Goal: Task Accomplishment & Management: Manage account settings

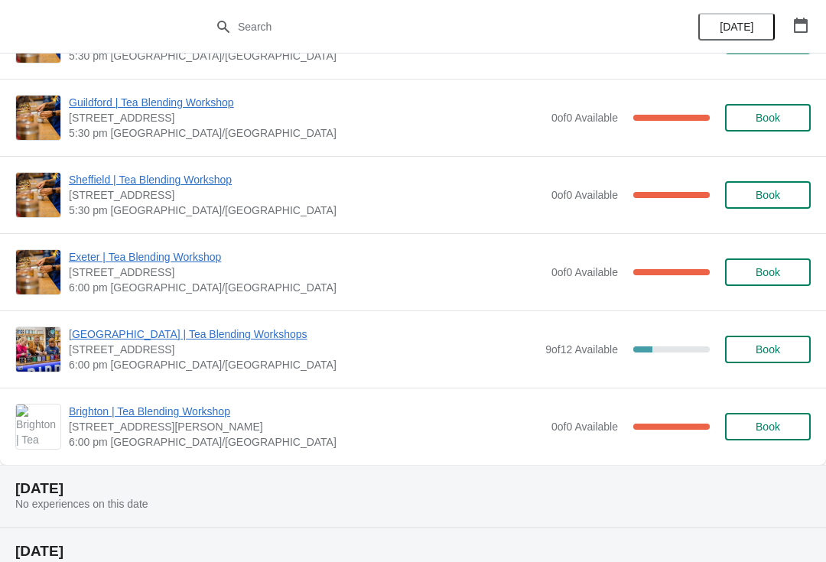
scroll to position [589, 0]
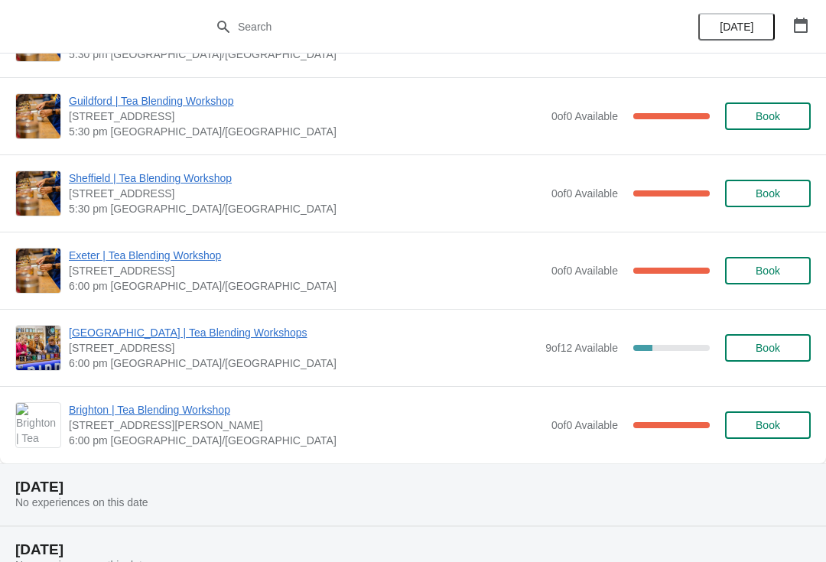
click at [209, 326] on span "[GEOGRAPHIC_DATA] | Tea Blending Workshops" at bounding box center [303, 332] width 469 height 15
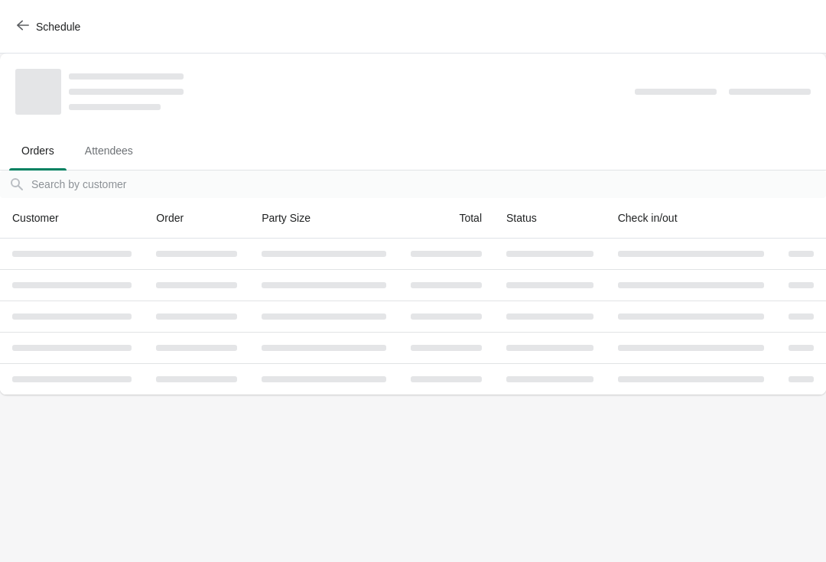
scroll to position [0, 0]
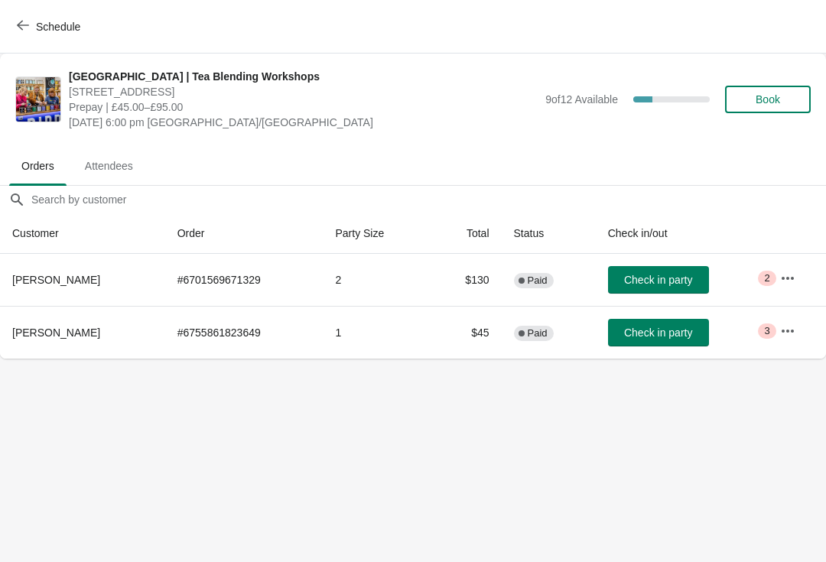
click at [128, 163] on span "Attendees" at bounding box center [109, 166] width 73 height 28
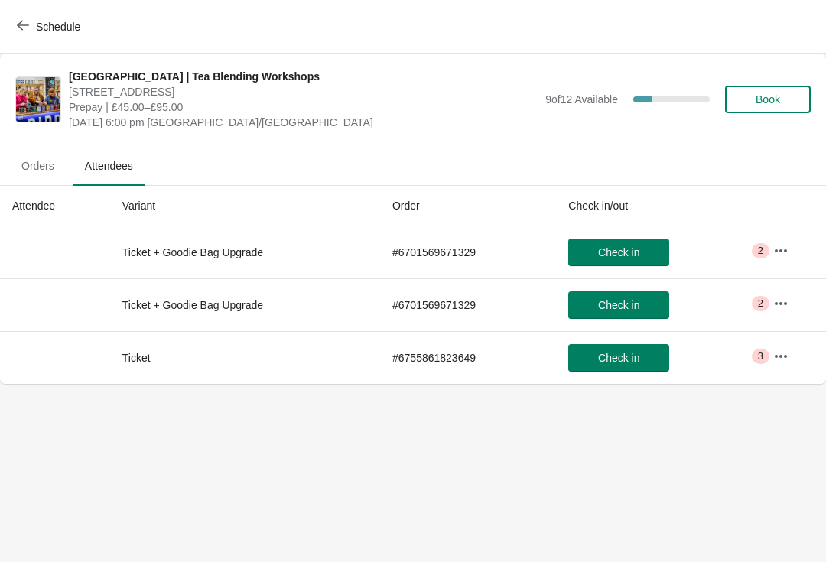
click at [780, 239] on button "button" at bounding box center [781, 251] width 28 height 28
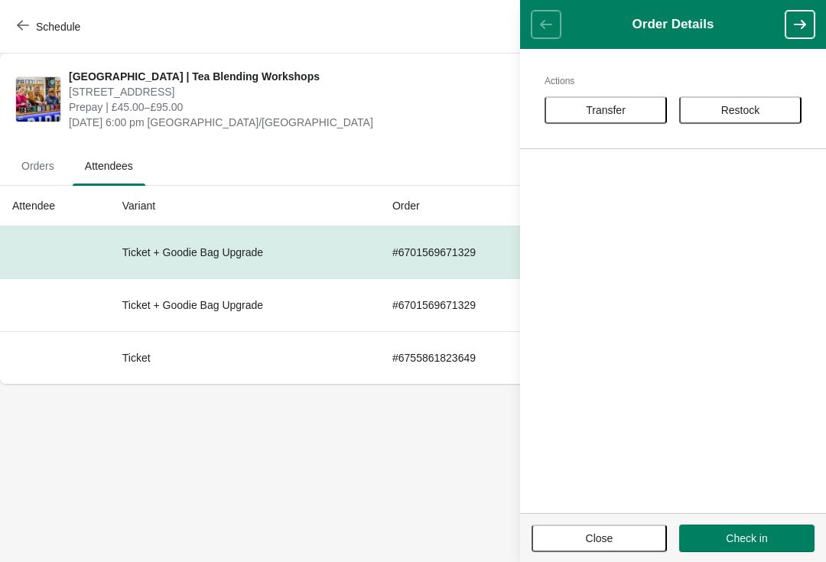
click at [785, 18] on button "button" at bounding box center [799, 25] width 29 height 28
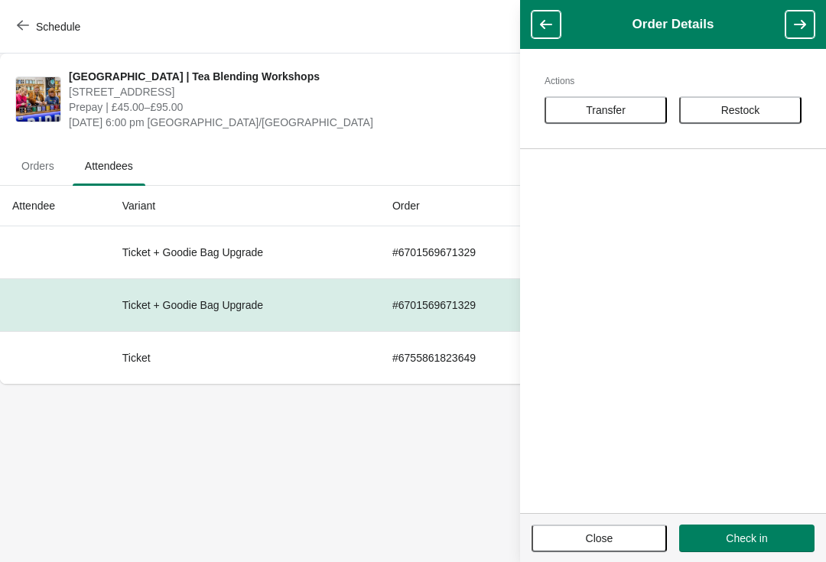
click at [805, 26] on icon "button" at bounding box center [799, 24] width 15 height 15
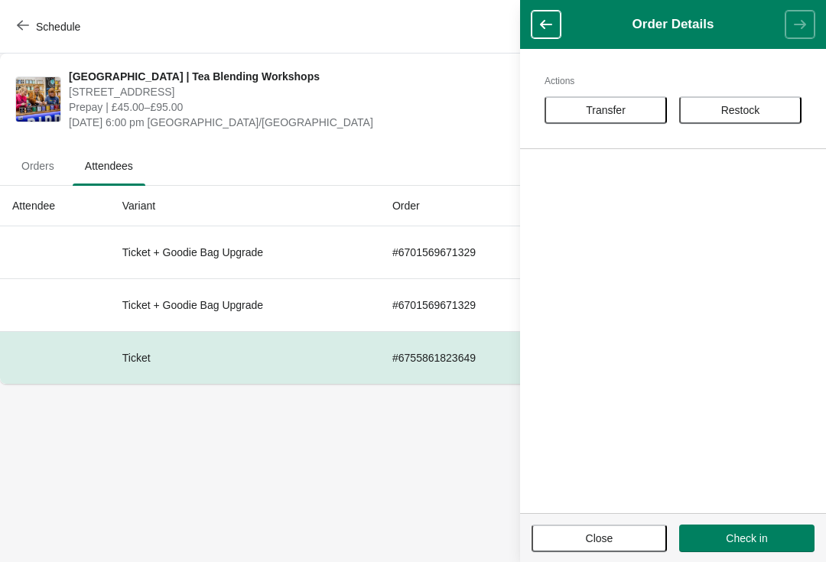
click at [50, 205] on th "Attendee" at bounding box center [55, 206] width 110 height 41
click at [52, 173] on span "Orders" at bounding box center [37, 166] width 57 height 28
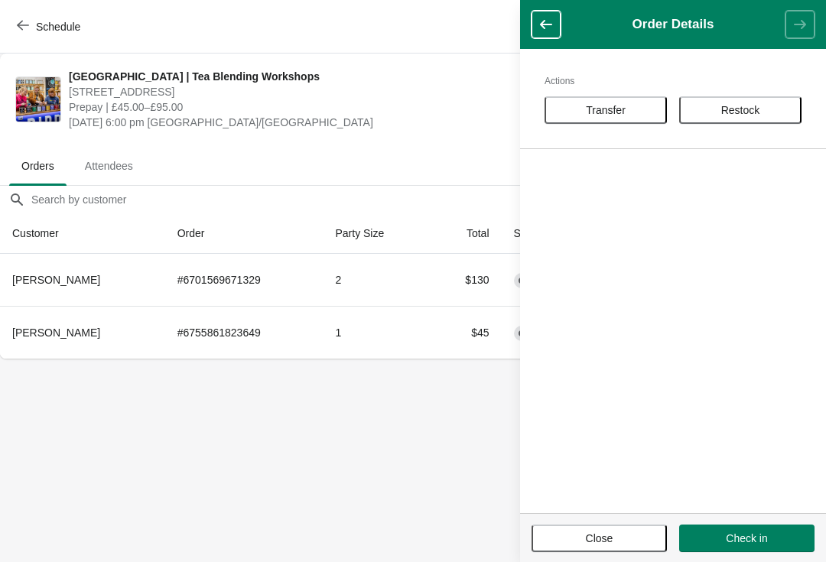
click at [242, 456] on body "Schedule [GEOGRAPHIC_DATA] | Tea Blending Workshops [STREET_ADDRESS] Prepay | £…" at bounding box center [413, 281] width 826 height 562
click at [547, 31] on icon "button" at bounding box center [545, 24] width 15 height 15
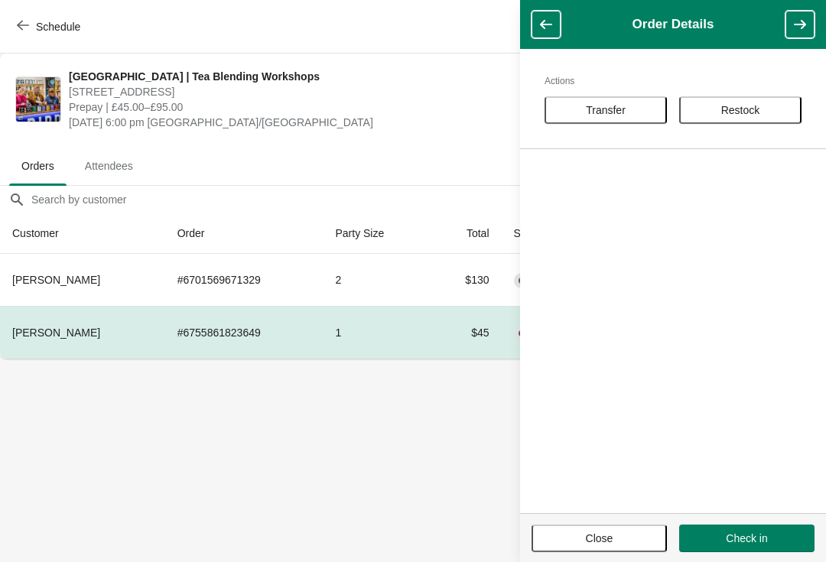
click at [544, 20] on icon "button" at bounding box center [545, 24] width 15 height 15
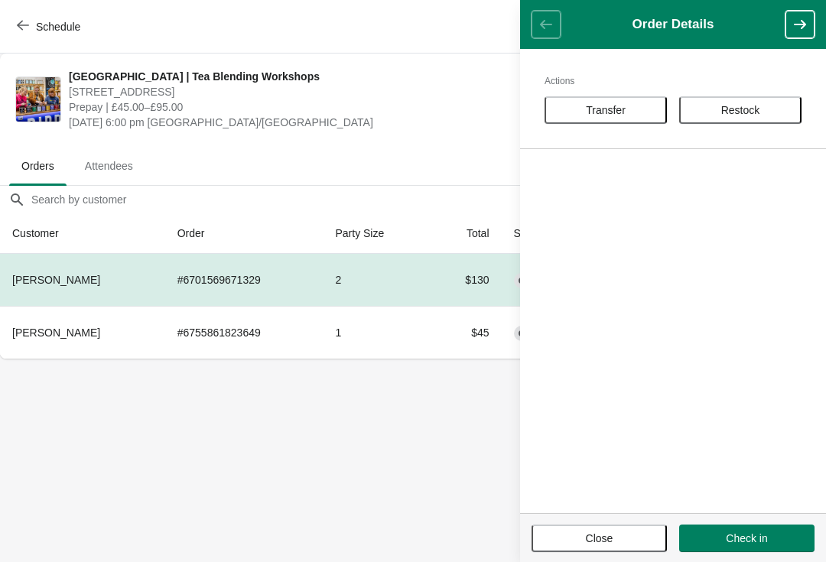
click at [315, 484] on body "Schedule [GEOGRAPHIC_DATA] | Tea Blending Workshops [STREET_ADDRESS] Prepay | £…" at bounding box center [413, 281] width 826 height 562
click at [620, 536] on span "Close" at bounding box center [599, 538] width 108 height 12
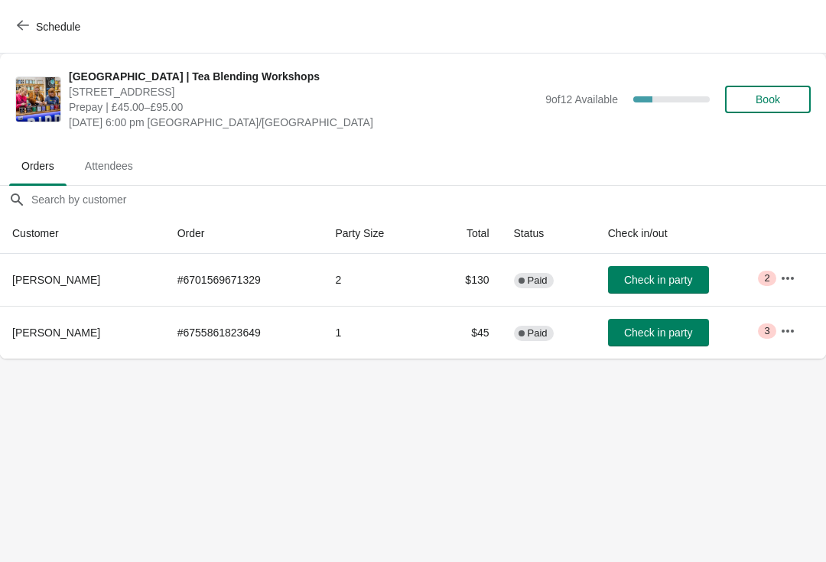
click at [791, 322] on button "button" at bounding box center [788, 331] width 28 height 28
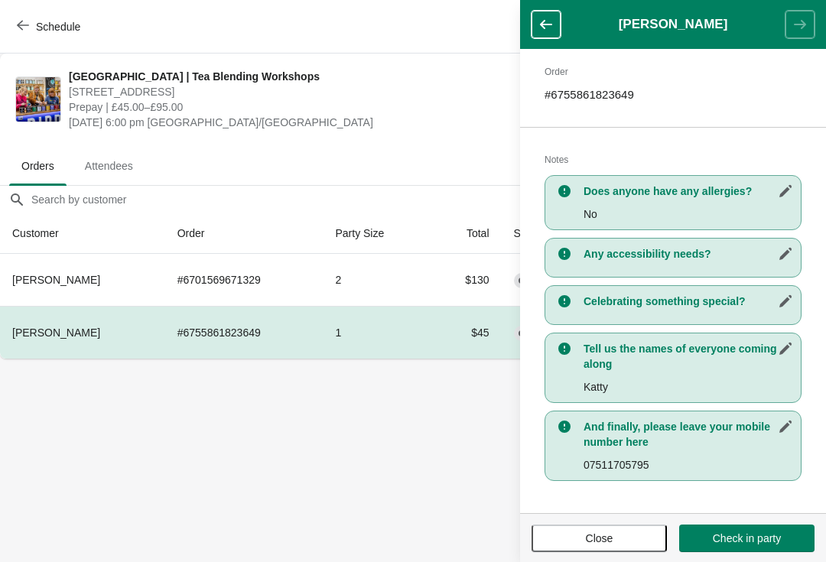
scroll to position [235, 0]
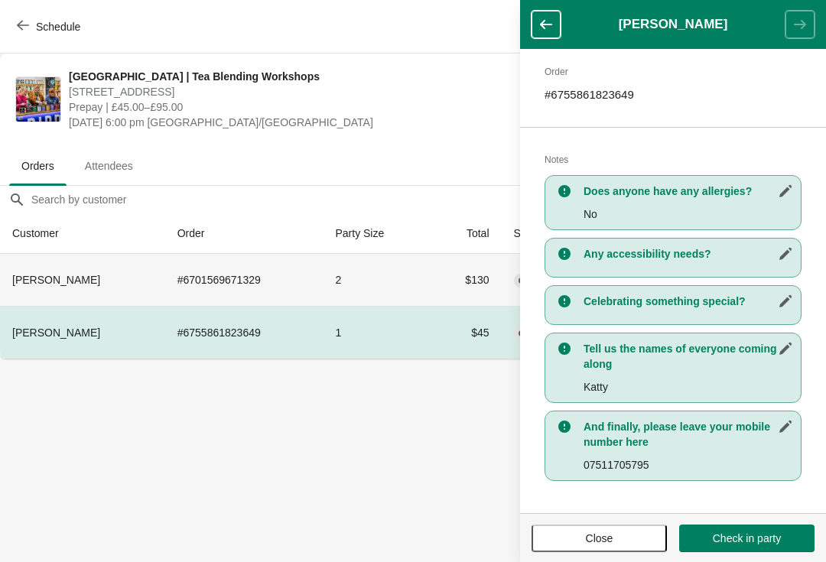
click at [336, 273] on td "2" at bounding box center [376, 280] width 107 height 52
click at [126, 170] on span "Attendees" at bounding box center [109, 166] width 73 height 28
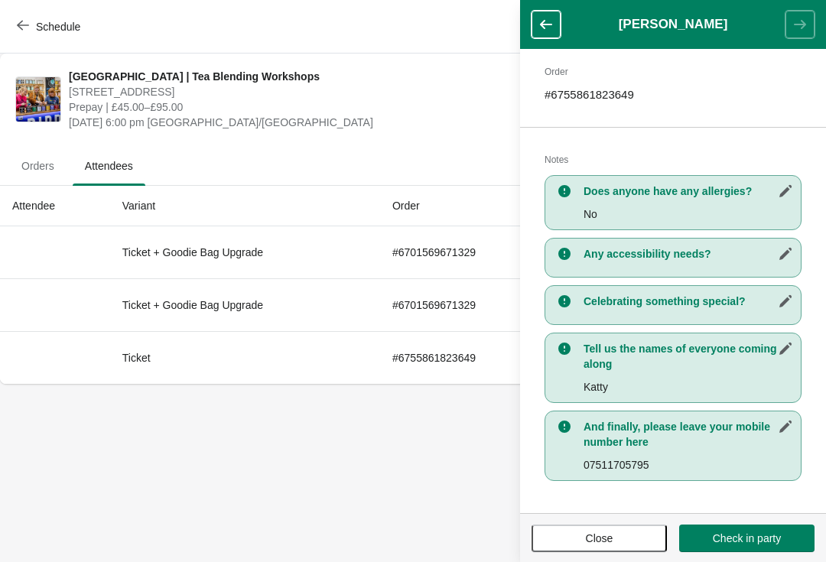
click at [312, 468] on body "Schedule [GEOGRAPHIC_DATA] | Tea Blending Workshops [STREET_ADDRESS] Prepay | £…" at bounding box center [413, 281] width 826 height 562
click at [546, 15] on button "button" at bounding box center [545, 25] width 29 height 28
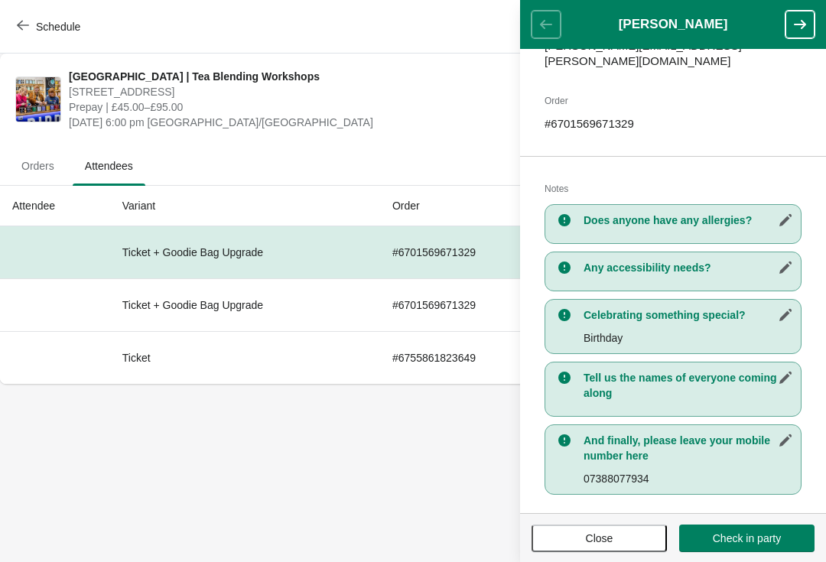
scroll to position [219, 0]
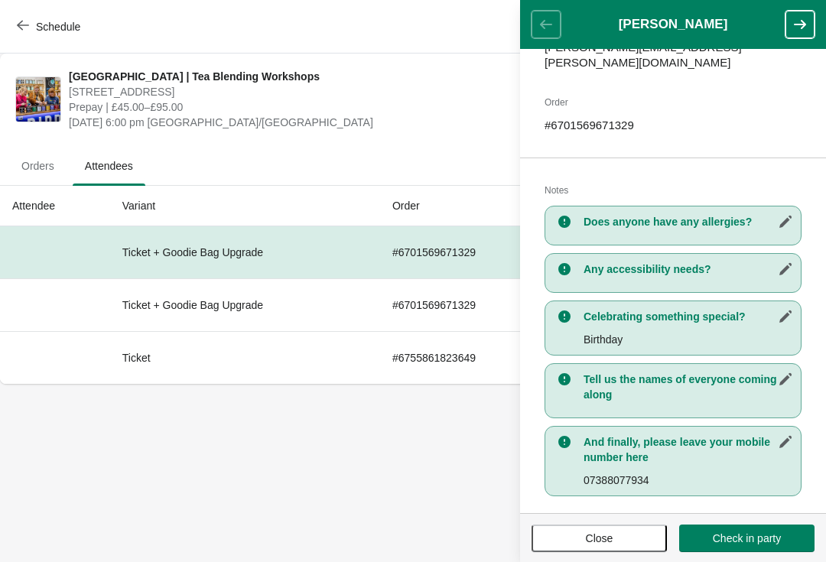
click at [768, 31] on h1 "[PERSON_NAME]" at bounding box center [672, 24] width 225 height 15
click at [791, 28] on button "button" at bounding box center [799, 25] width 29 height 28
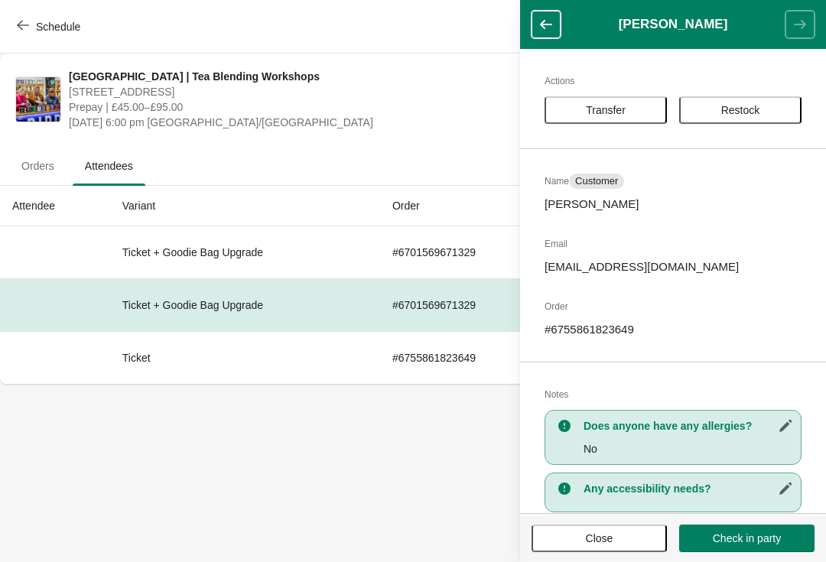
scroll to position [0, 0]
click at [543, 26] on icon "button" at bounding box center [546, 24] width 12 height 9
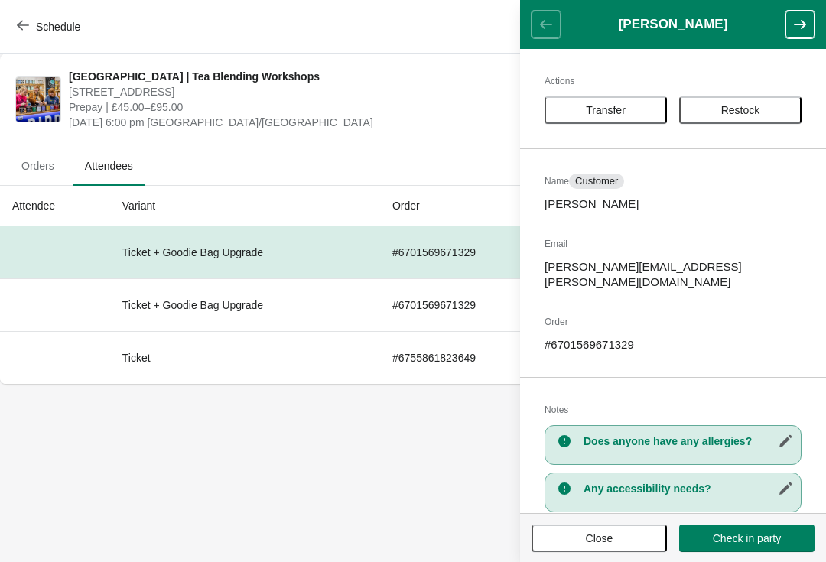
click at [808, 24] on button "button" at bounding box center [799, 25] width 29 height 28
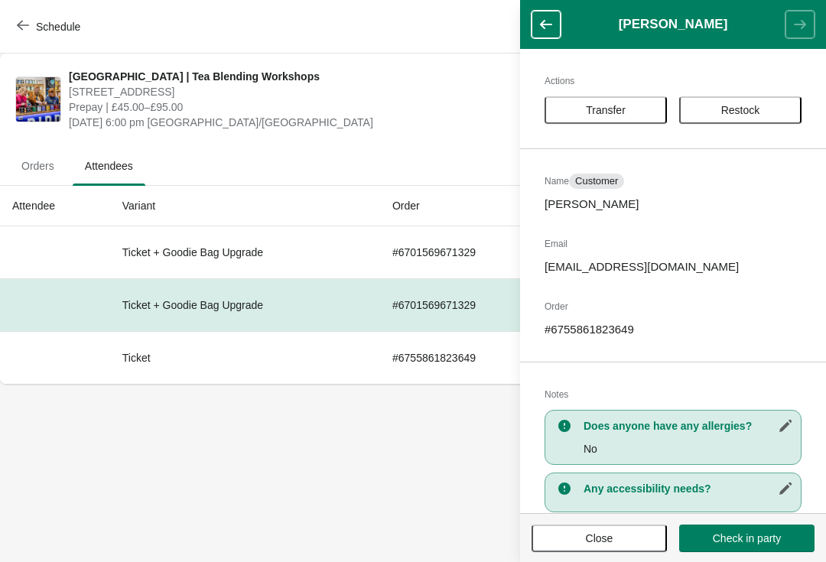
click at [802, 24] on header "[PERSON_NAME]" at bounding box center [673, 24] width 306 height 49
click at [800, 21] on header "[PERSON_NAME]" at bounding box center [673, 24] width 306 height 49
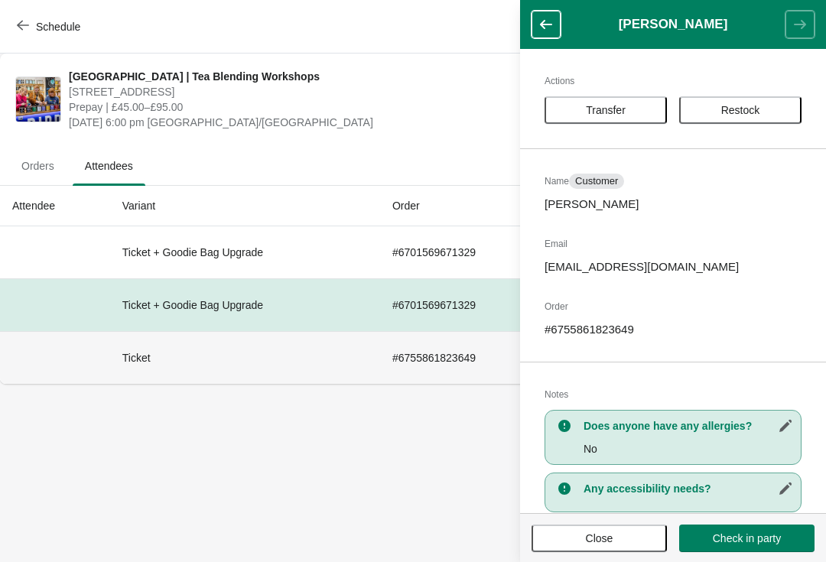
click at [281, 369] on td "Ticket" at bounding box center [245, 357] width 270 height 53
click at [301, 361] on td "Ticket" at bounding box center [245, 357] width 270 height 53
click at [348, 245] on td "Ticket + Goodie Bag Upgrade" at bounding box center [245, 252] width 270 height 52
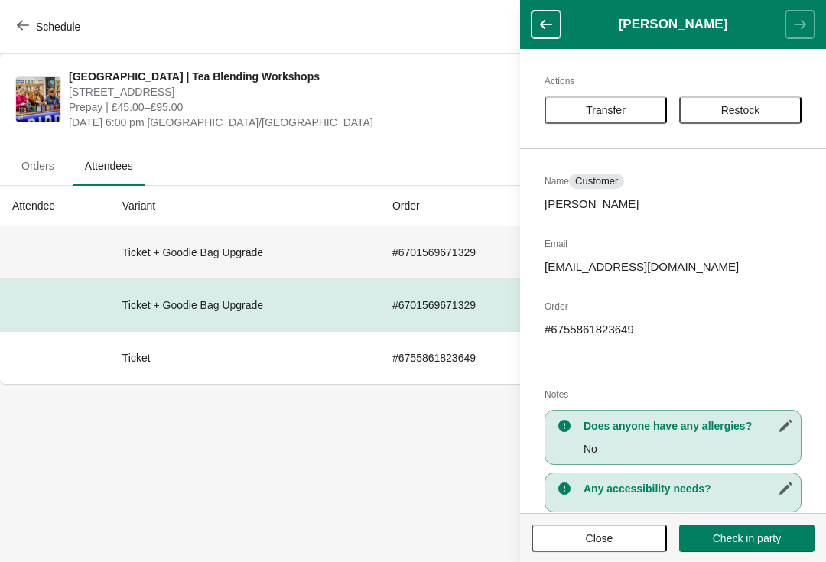
click at [318, 269] on td "Ticket + Goodie Bag Upgrade" at bounding box center [245, 252] width 270 height 52
click at [556, 30] on button "button" at bounding box center [545, 25] width 29 height 28
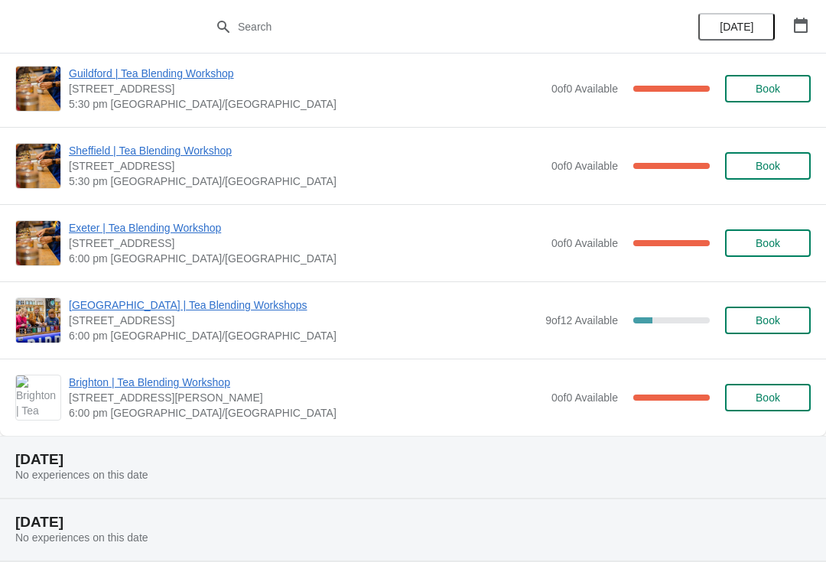
scroll to position [622, 0]
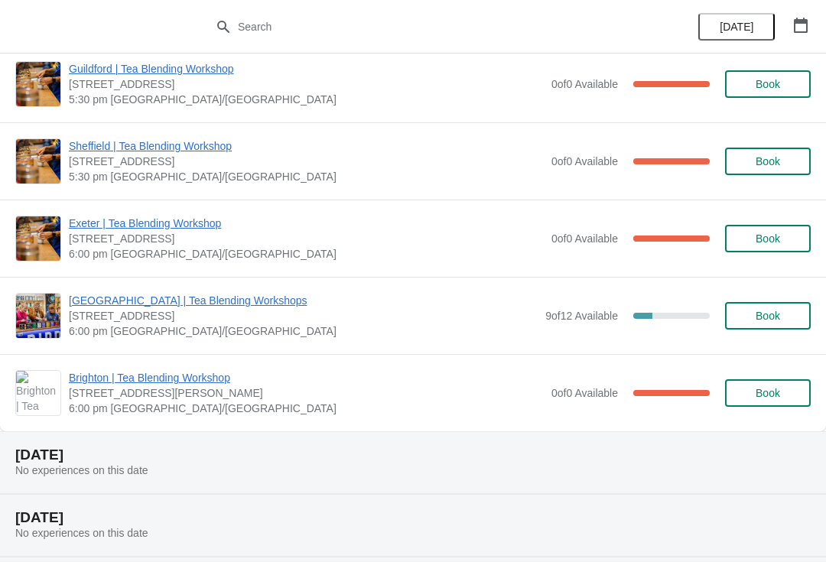
click at [191, 296] on span "[GEOGRAPHIC_DATA] | Tea Blending Workshops" at bounding box center [303, 300] width 469 height 15
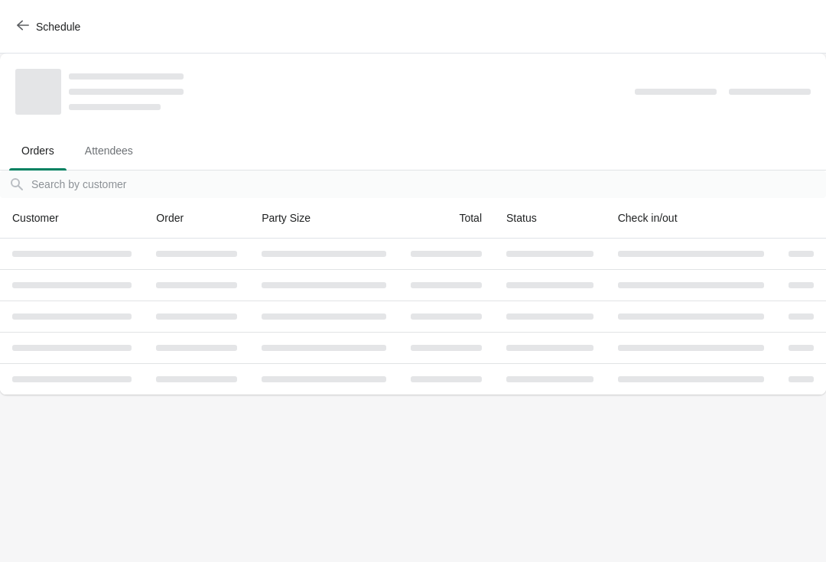
scroll to position [0, 0]
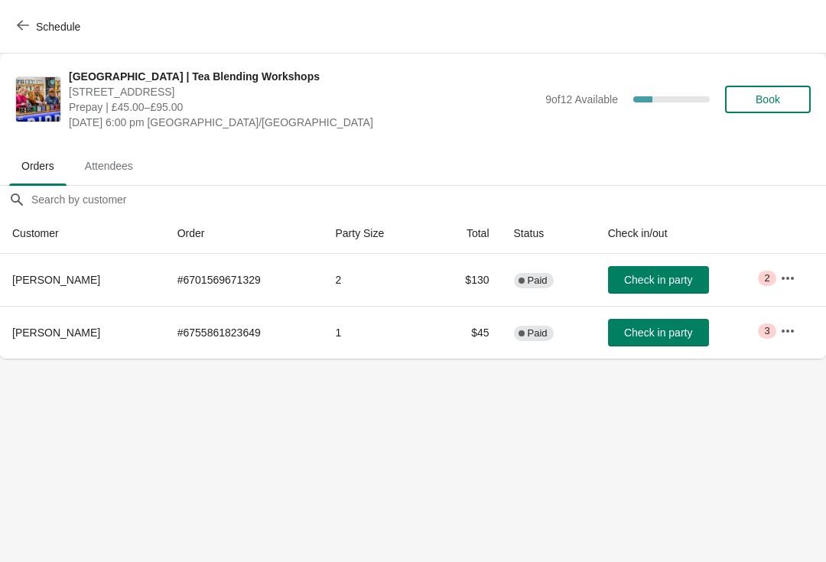
click at [116, 167] on span "Attendees" at bounding box center [109, 166] width 73 height 28
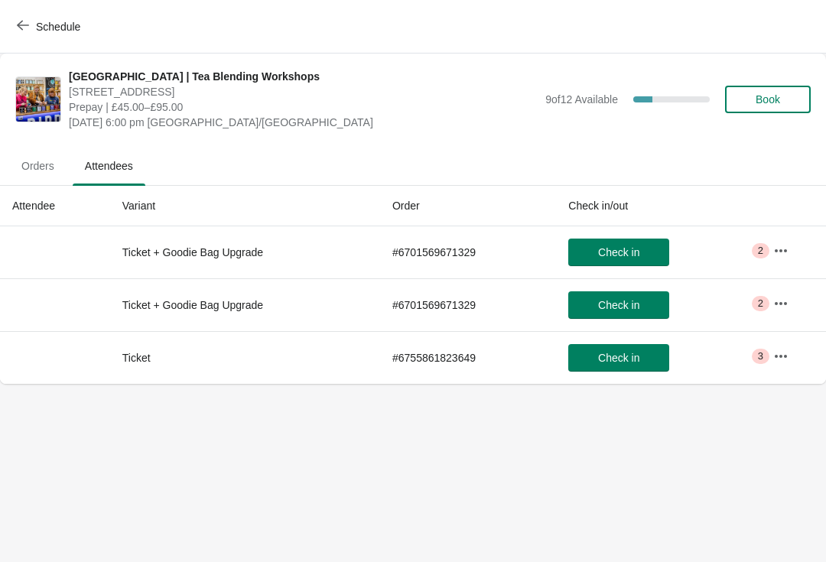
click at [45, 170] on span "Orders" at bounding box center [37, 166] width 57 height 28
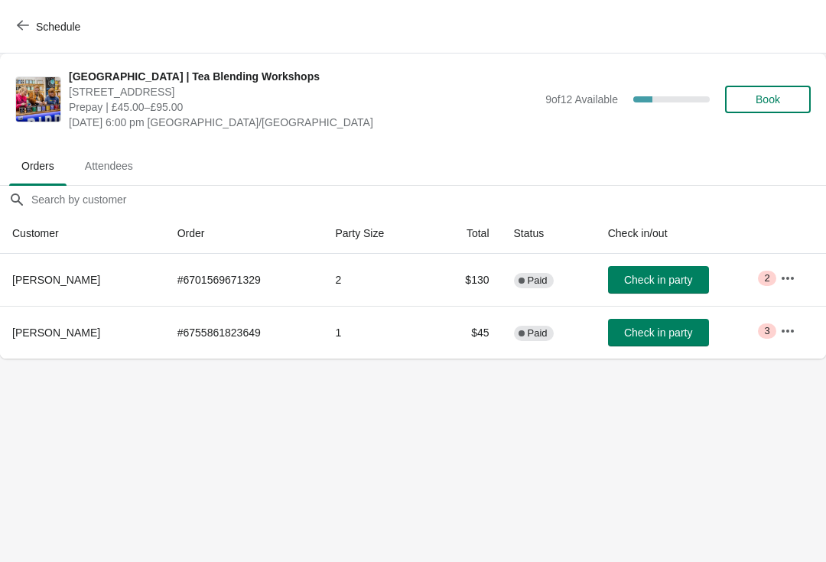
click at [114, 151] on button "Attendees" at bounding box center [109, 166] width 79 height 40
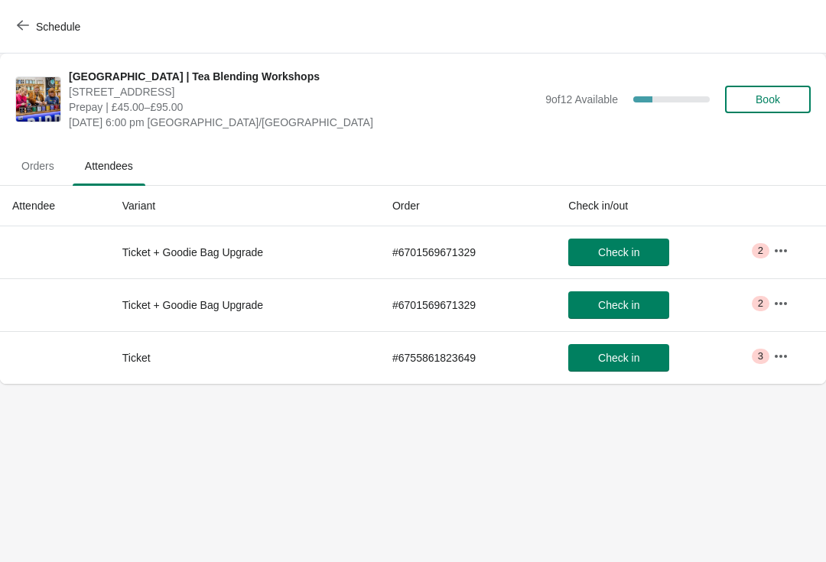
click at [774, 353] on button "button" at bounding box center [781, 357] width 28 height 28
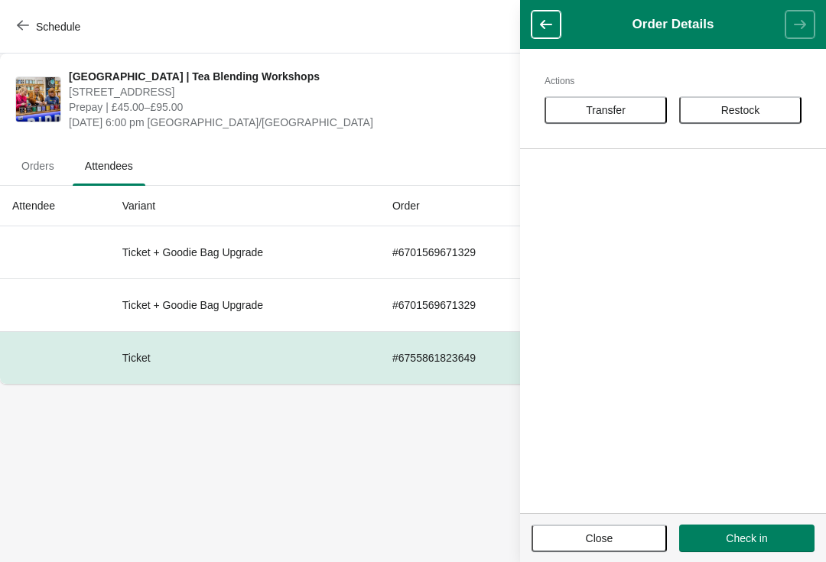
click at [557, 29] on button "button" at bounding box center [545, 25] width 29 height 28
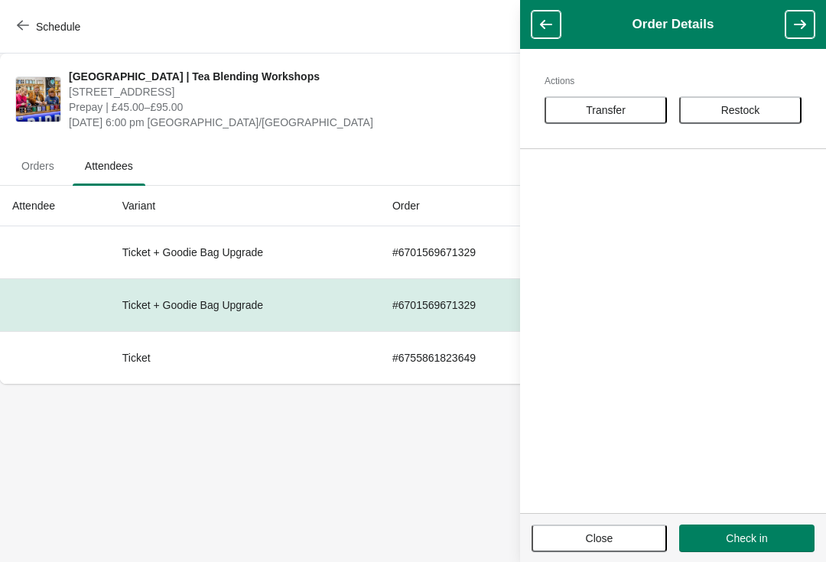
click at [549, 28] on icon "button" at bounding box center [545, 24] width 15 height 15
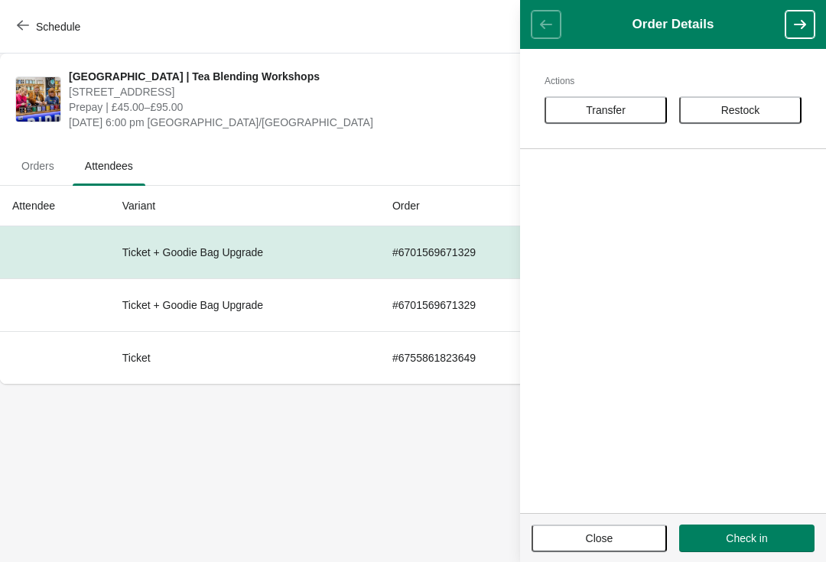
click at [823, 28] on header "Order Details" at bounding box center [673, 24] width 306 height 49
click at [802, 24] on icon "button" at bounding box center [800, 24] width 12 height 9
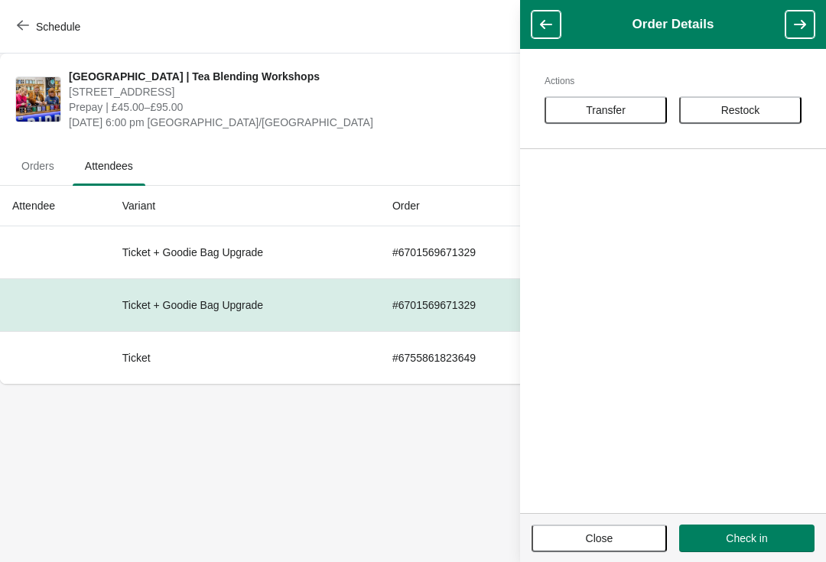
click at [804, 26] on icon "button" at bounding box center [800, 24] width 12 height 9
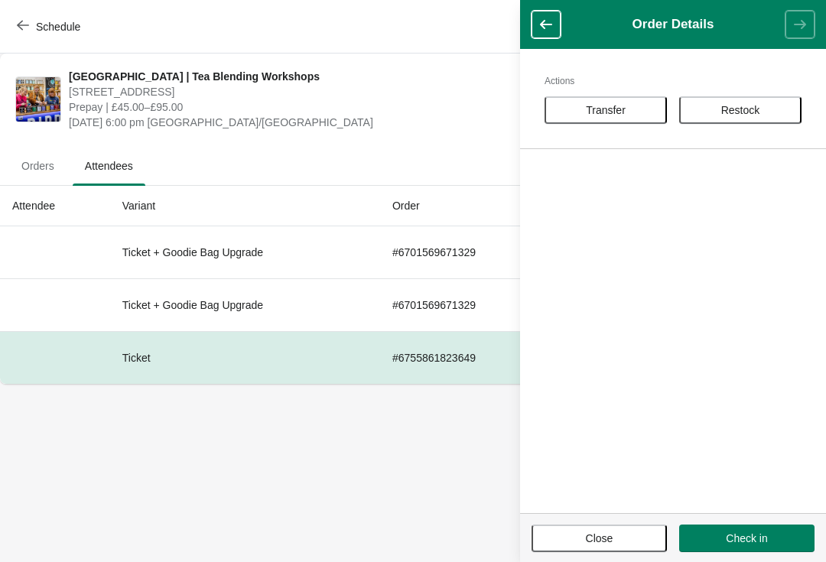
click at [801, 39] on header "Order Details" at bounding box center [673, 24] width 306 height 49
click at [547, 21] on icon "button" at bounding box center [545, 24] width 15 height 15
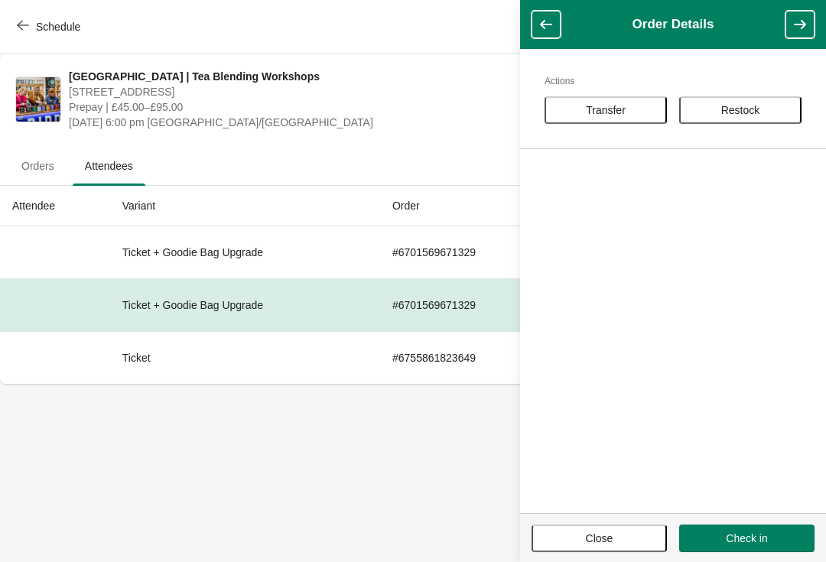
click at [545, 13] on button "button" at bounding box center [545, 25] width 29 height 28
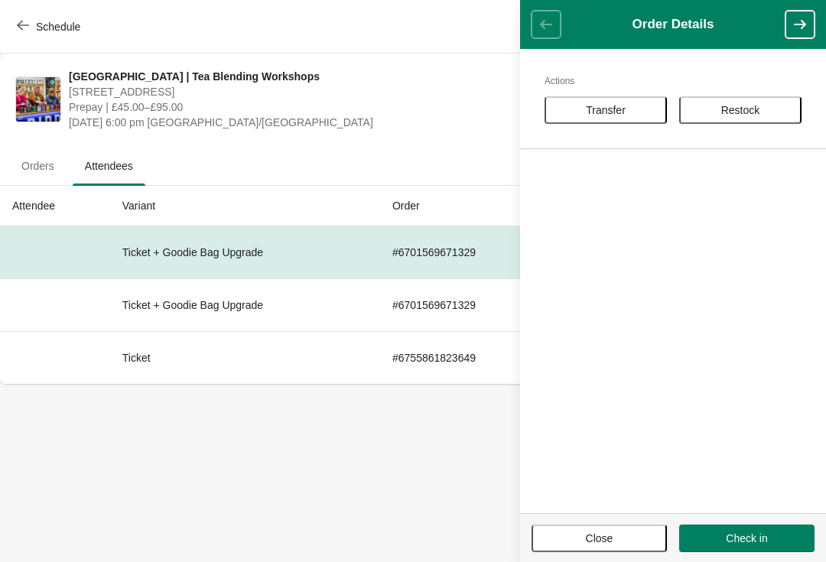
click at [40, 173] on span "Orders" at bounding box center [37, 166] width 57 height 28
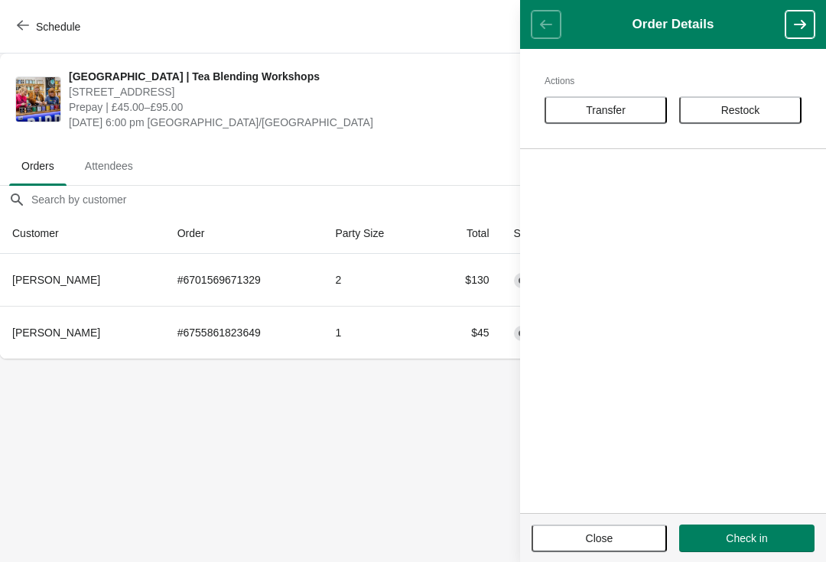
click at [547, 4] on header "Order Details" at bounding box center [673, 24] width 306 height 49
click at [594, 533] on span "Close" at bounding box center [600, 538] width 28 height 12
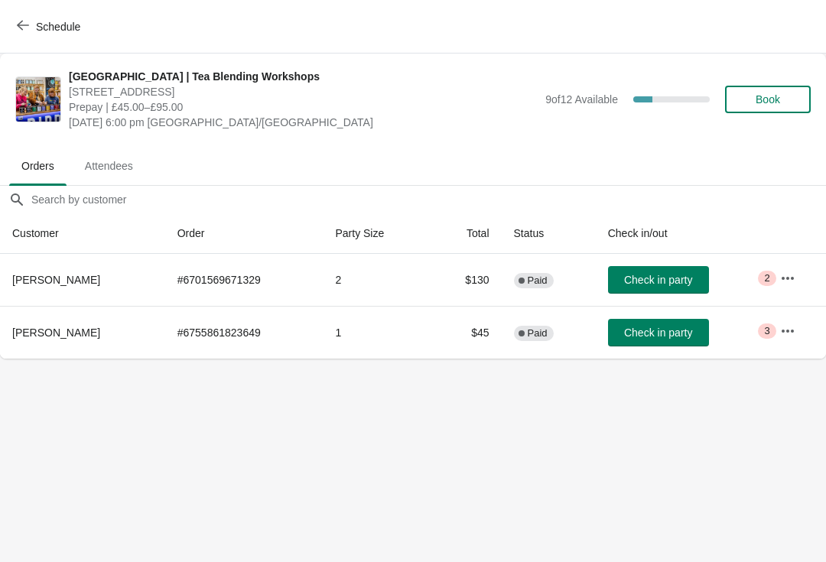
click at [783, 276] on icon "button" at bounding box center [787, 278] width 15 height 15
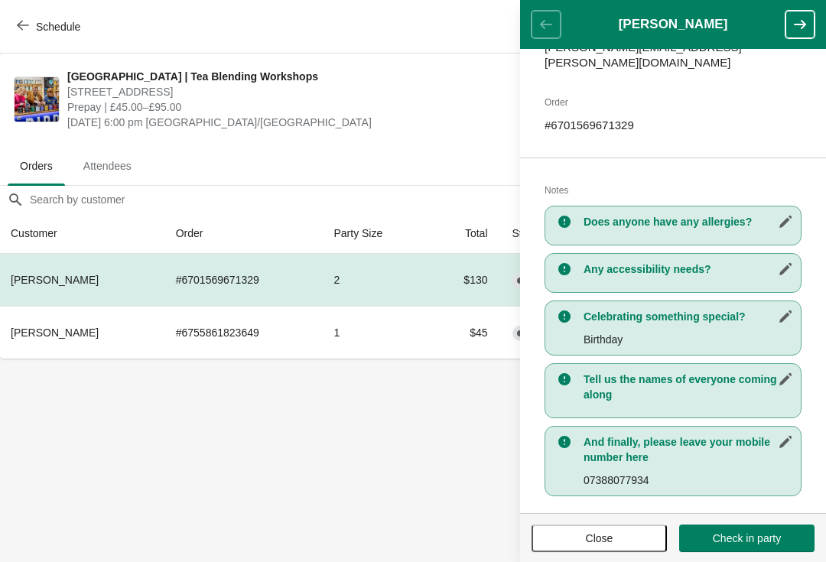
scroll to position [0, 8]
